Goal: Information Seeking & Learning: Learn about a topic

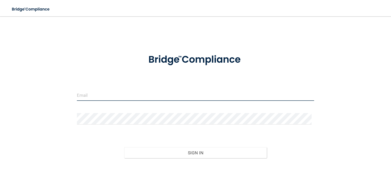
type input "[EMAIL_ADDRESS][DOMAIN_NAME]"
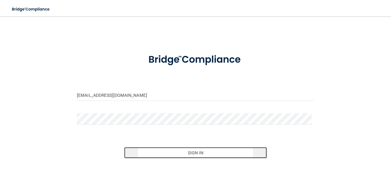
click at [192, 148] on button "Sign In" at bounding box center [195, 152] width 142 height 11
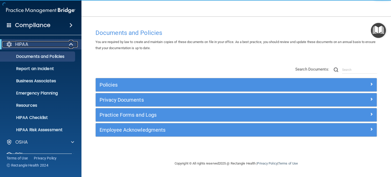
click at [70, 45] on span at bounding box center [71, 44] width 4 height 6
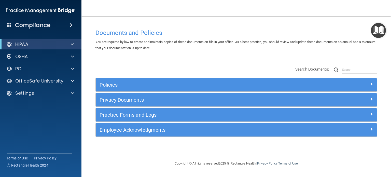
click at [53, 27] on div "Compliance" at bounding box center [40, 25] width 81 height 11
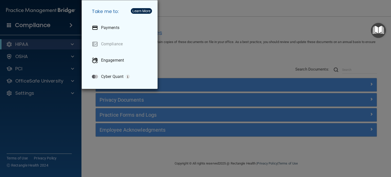
click at [52, 25] on div "Take me to: Payments Compliance Engagement Cyber Quant" at bounding box center [195, 88] width 391 height 177
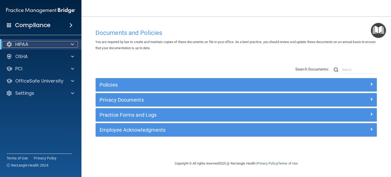
click at [39, 45] on div "HIPAA" at bounding box center [33, 44] width 63 height 6
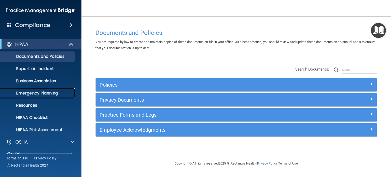
click at [50, 91] on p "Emergency Planning" at bounding box center [37, 93] width 69 height 5
